Goal: Transaction & Acquisition: Obtain resource

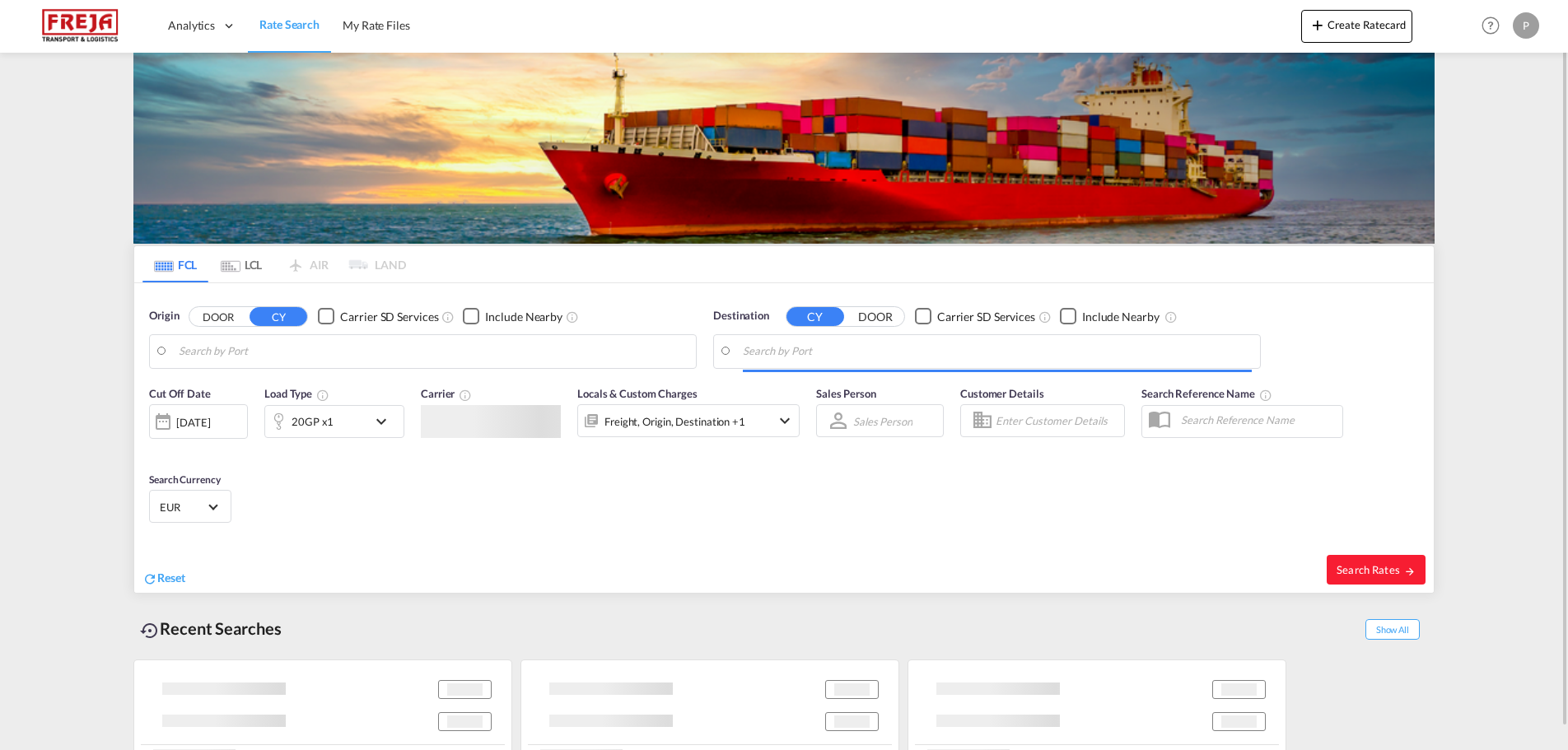
type input "[GEOGRAPHIC_DATA], [GEOGRAPHIC_DATA]"
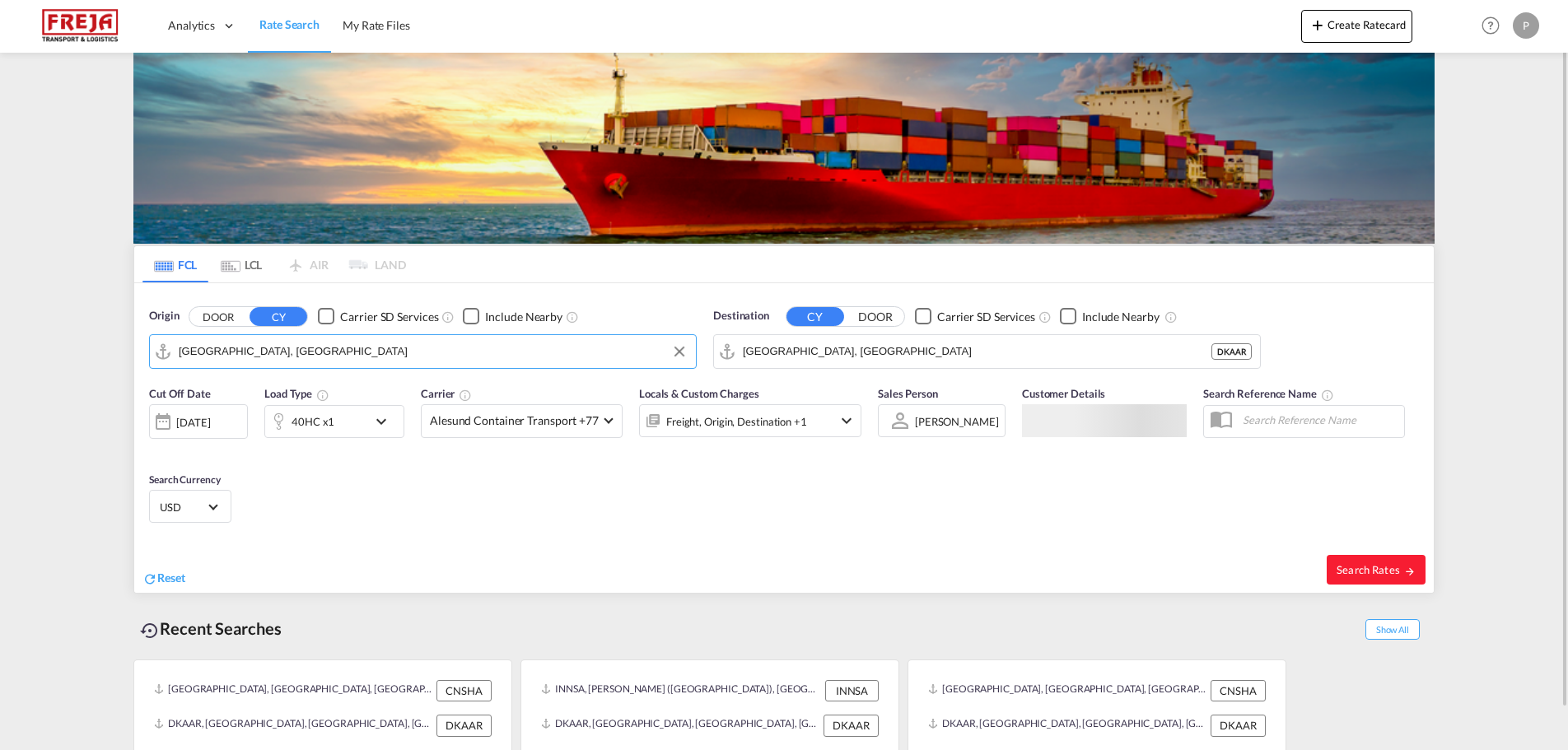
click at [248, 354] on input "Shanghai, CNSHA" at bounding box center [433, 352] width 509 height 25
click at [1370, 569] on span "Search Rates" at bounding box center [1377, 569] width 79 height 13
type input "CNSHA to DKAAR / 12 Aug 2025"
